Goal: Task Accomplishment & Management: Use online tool/utility

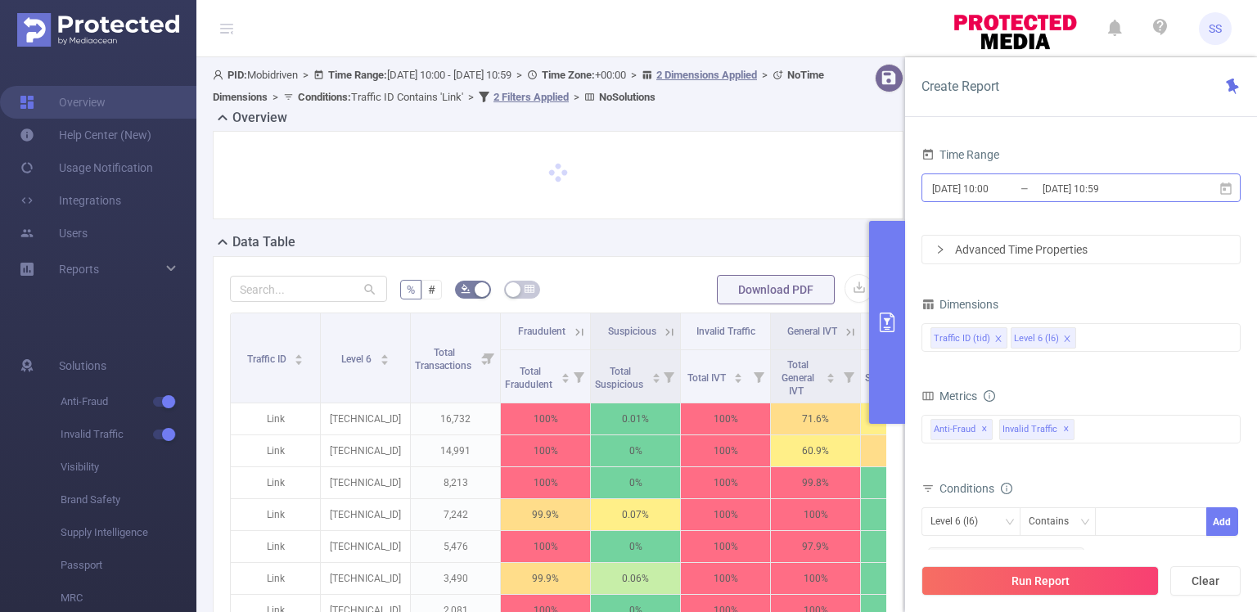
click at [1087, 193] on input "[DATE] 10:59" at bounding box center [1107, 189] width 133 height 22
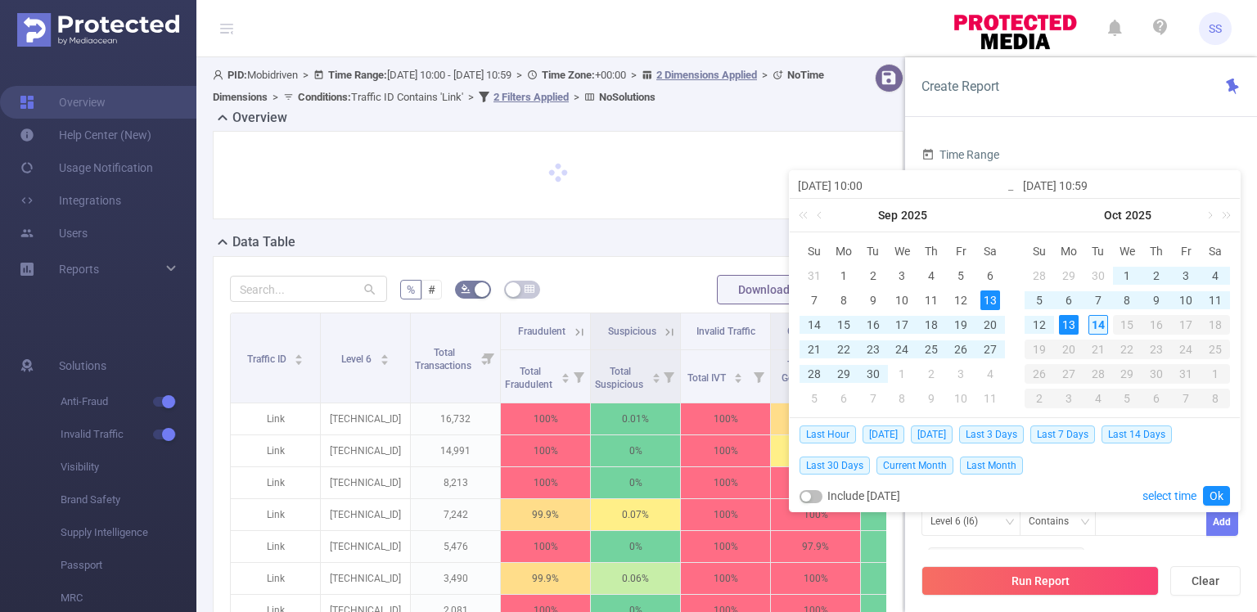
click at [1100, 324] on div "14" at bounding box center [1098, 325] width 20 height 20
click at [807, 320] on div "14" at bounding box center [814, 325] width 20 height 20
type input "[DATE] 10:00"
type input "[DATE] 10:59"
type input "[DATE] 10:00"
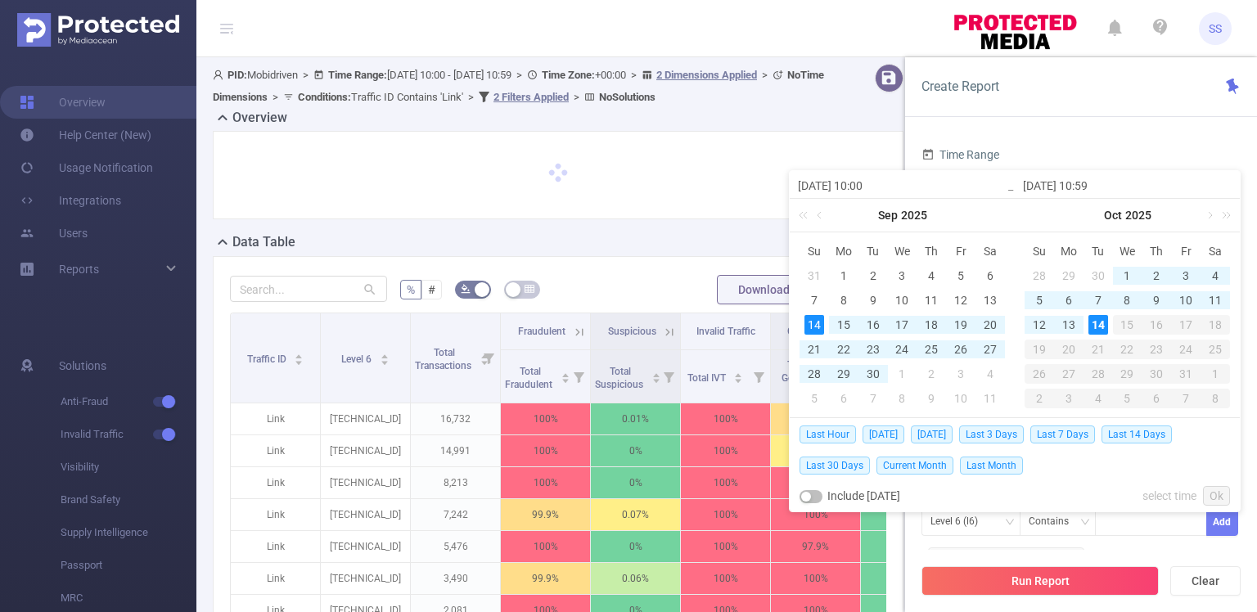
type input "[DATE] 10:59"
click at [1217, 492] on link "Ok" at bounding box center [1216, 496] width 27 height 20
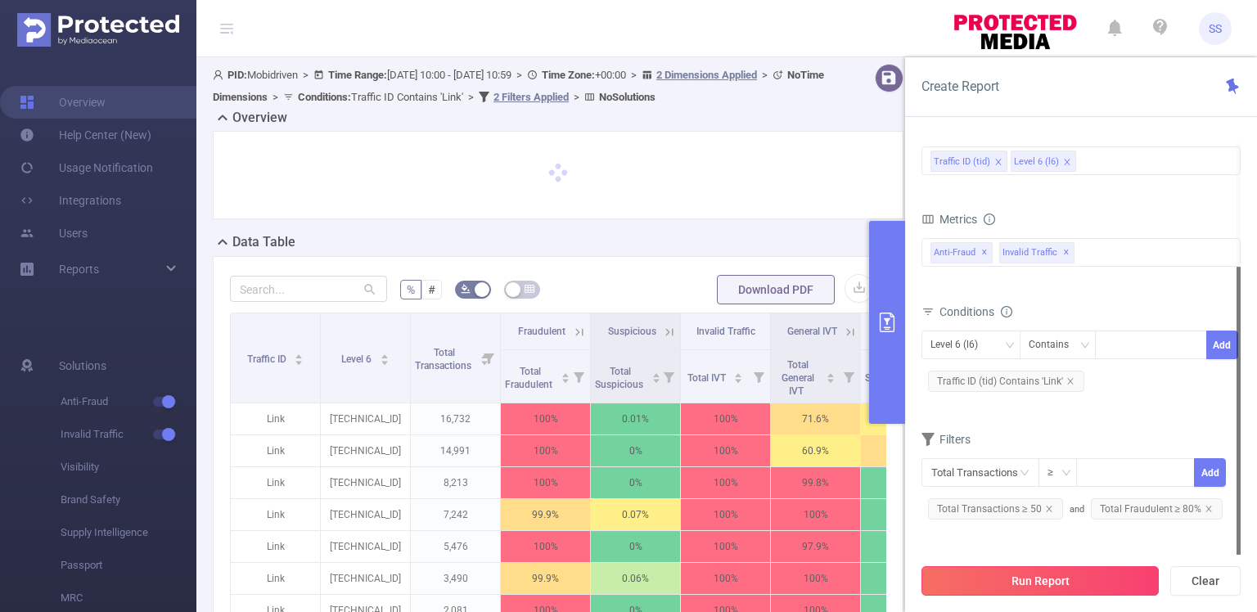
click at [1058, 578] on button "Run Report" at bounding box center [1039, 580] width 237 height 29
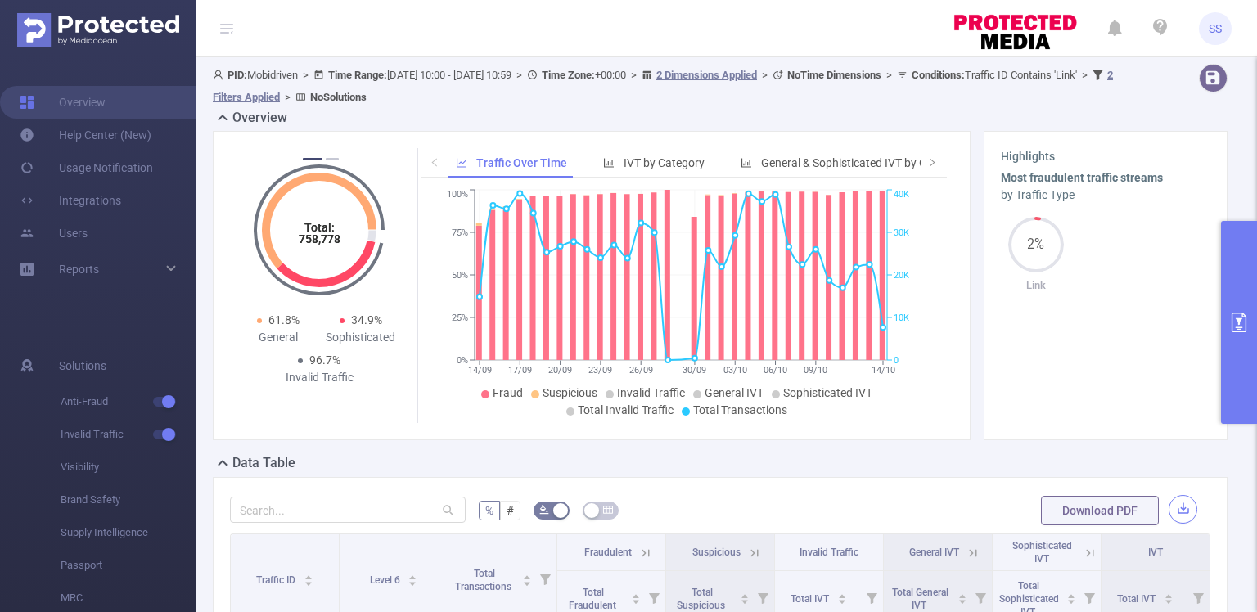
click at [1175, 509] on button "button" at bounding box center [1182, 509] width 29 height 29
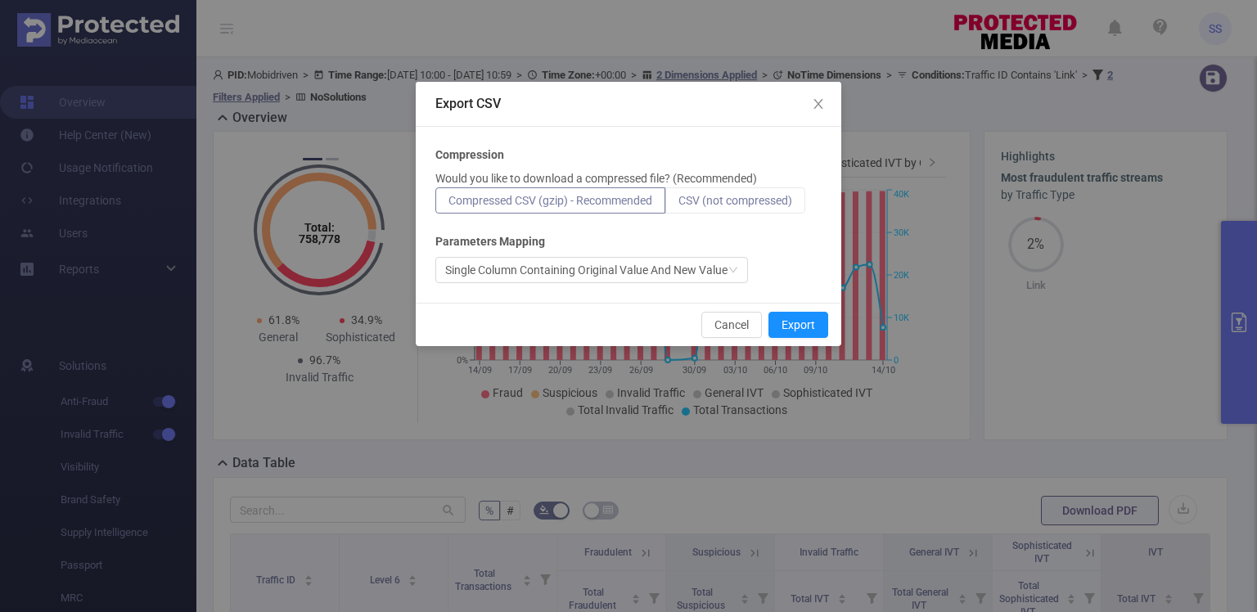
click at [762, 205] on span "CSV (not compressed)" at bounding box center [735, 200] width 114 height 13
click at [678, 205] on input "CSV (not compressed)" at bounding box center [678, 205] width 0 height 0
click at [794, 317] on button "Export" at bounding box center [798, 325] width 60 height 26
